Goal: Task Accomplishment & Management: Manage account settings

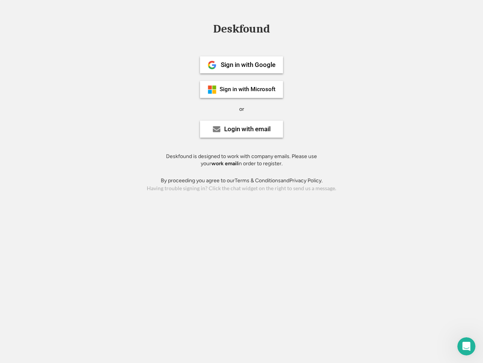
click at [242, 108] on div "or" at bounding box center [241, 109] width 5 height 8
click at [242, 30] on div "Deskfound" at bounding box center [242, 29] width 64 height 12
click at [207, 28] on div "Deskfound" at bounding box center [241, 30] width 483 height 14
click at [242, 30] on div "Deskfound" at bounding box center [242, 29] width 64 height 12
click at [242, 109] on div "or" at bounding box center [241, 109] width 5 height 8
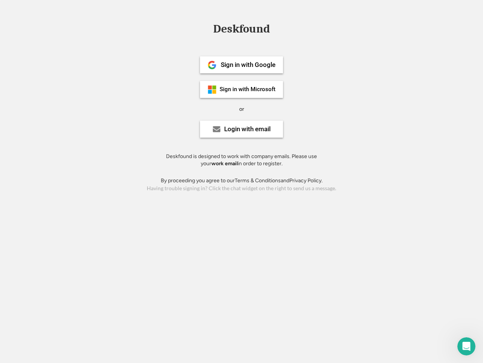
click at [242, 65] on div "Sign in with Google" at bounding box center [248, 65] width 55 height 6
click at [248, 65] on div "Sign in with Google" at bounding box center [248, 65] width 55 height 6
click at [212, 65] on img at bounding box center [212, 64] width 9 height 9
click at [242, 89] on div "Sign in with Microsoft" at bounding box center [248, 89] width 56 height 6
click at [248, 89] on div "Sign in with Microsoft" at bounding box center [248, 89] width 56 height 6
